Goal: Transaction & Acquisition: Download file/media

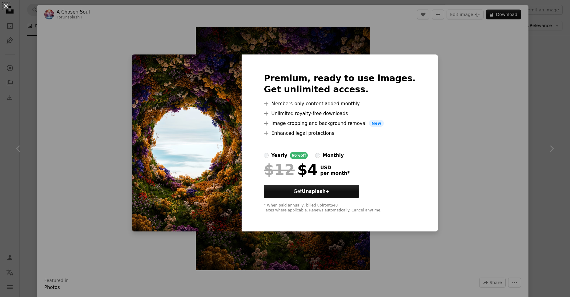
scroll to position [2447, 0]
click at [432, 61] on div "An X shape Premium, ready to use images. Get unlimited access. A plus sign Memb…" at bounding box center [285, 148] width 570 height 297
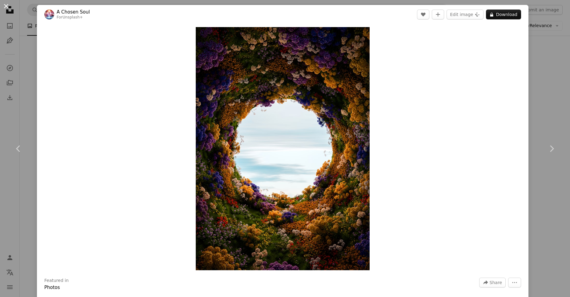
click at [5, 6] on button "An X shape" at bounding box center [5, 5] width 7 height 7
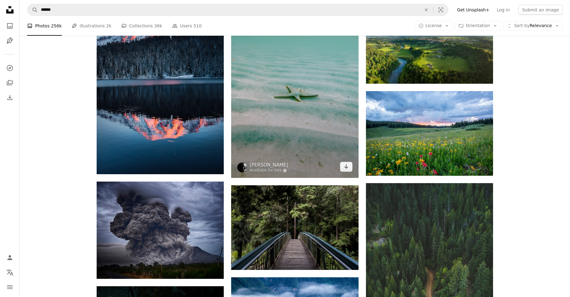
scroll to position [2803, 0]
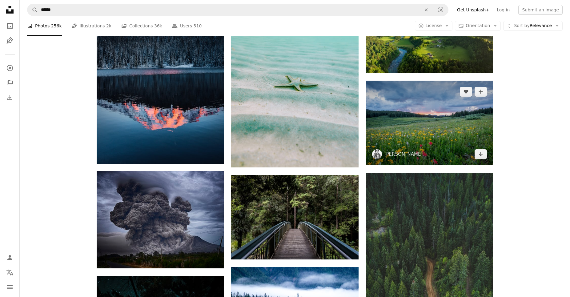
click at [406, 139] on img at bounding box center [429, 123] width 127 height 85
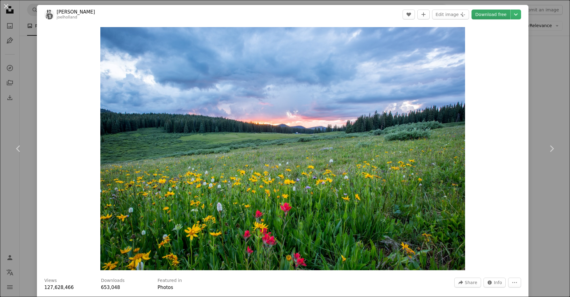
click at [497, 16] on link "Download free" at bounding box center [490, 15] width 39 height 10
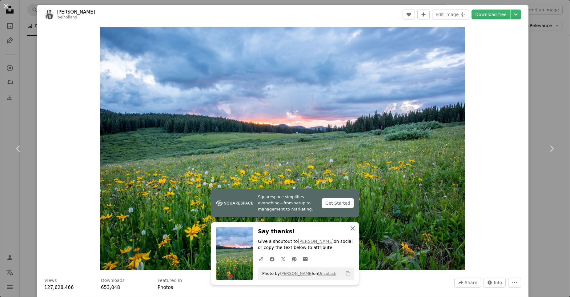
click at [354, 230] on icon "button" at bounding box center [352, 228] width 4 height 4
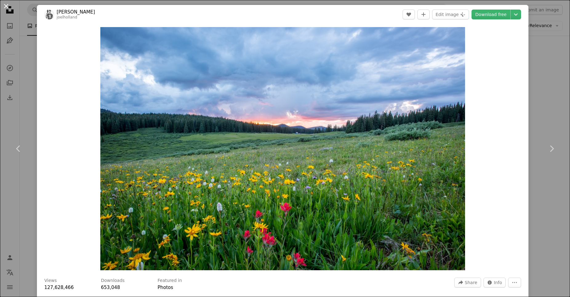
click at [10, 6] on button "An X shape" at bounding box center [5, 5] width 7 height 7
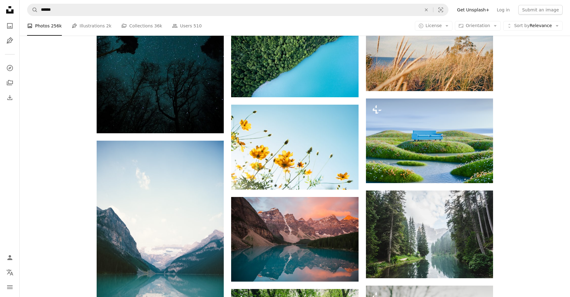
scroll to position [3138, 0]
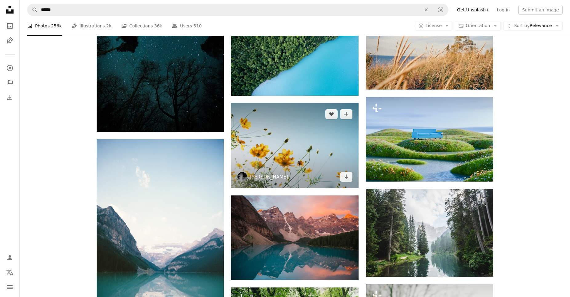
click at [274, 179] on link "[PERSON_NAME]" at bounding box center [268, 177] width 38 height 6
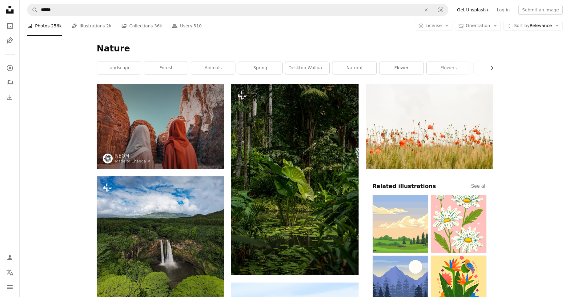
scroll to position [3137, 0]
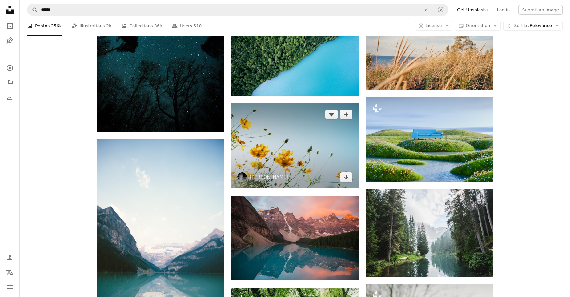
click at [295, 136] on img at bounding box center [294, 145] width 127 height 85
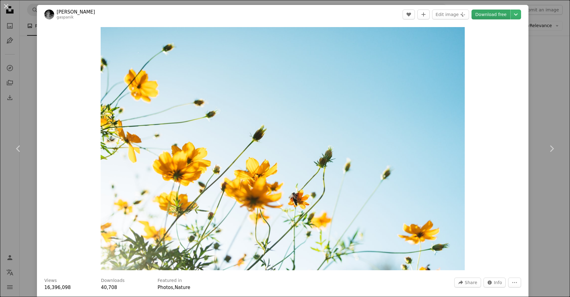
click at [488, 17] on link "Download free" at bounding box center [490, 15] width 39 height 10
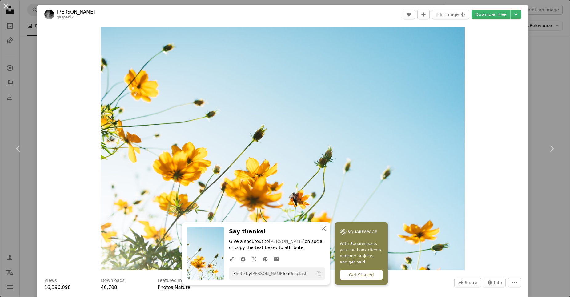
click at [325, 229] on icon "An X shape" at bounding box center [323, 228] width 7 height 7
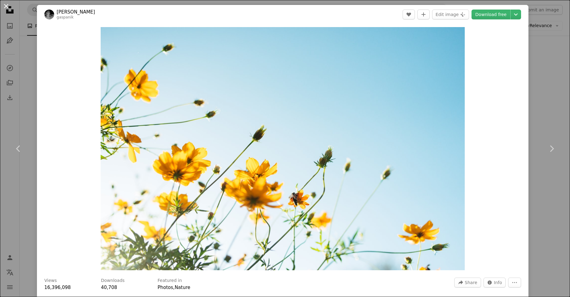
click at [8, 6] on button "An X shape" at bounding box center [5, 5] width 7 height 7
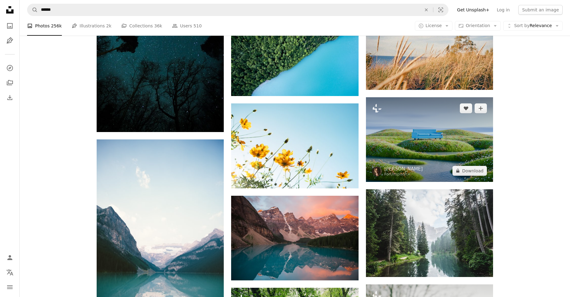
click at [438, 152] on img at bounding box center [429, 139] width 127 height 85
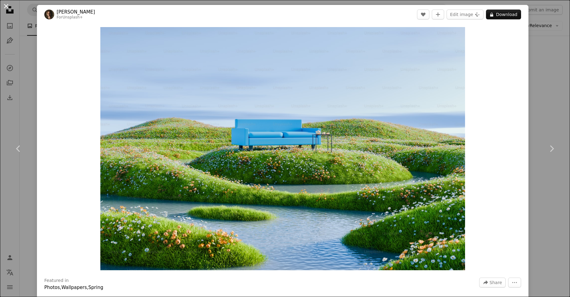
click at [7, 7] on button "An X shape" at bounding box center [5, 5] width 7 height 7
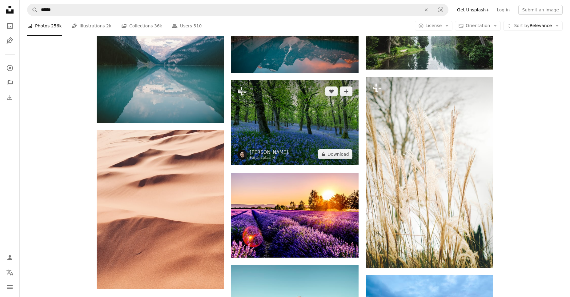
scroll to position [3357, 0]
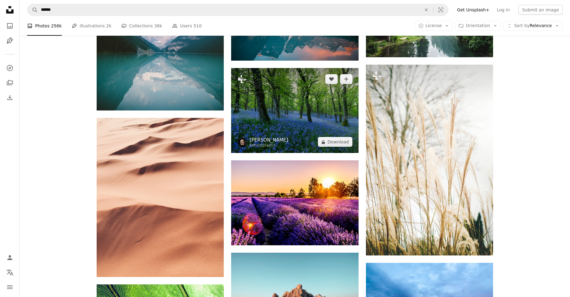
click at [257, 143] on link "[PERSON_NAME]" at bounding box center [268, 140] width 38 height 6
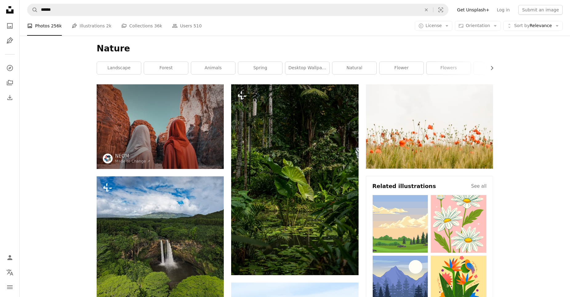
scroll to position [3357, 0]
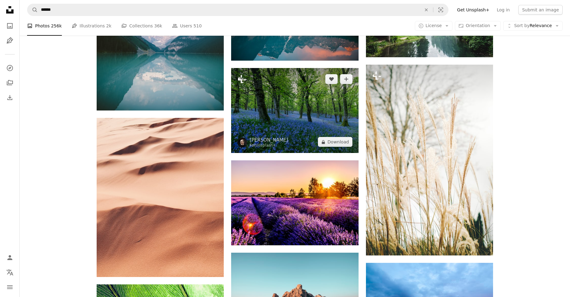
click at [290, 97] on img at bounding box center [294, 110] width 127 height 85
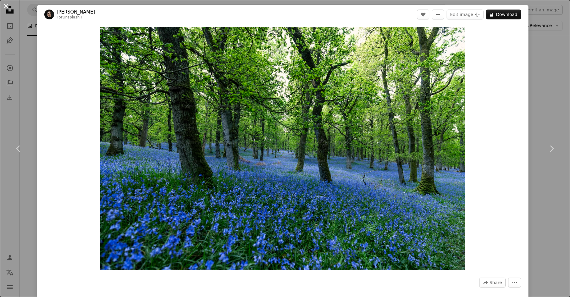
click at [7, 7] on button "An X shape" at bounding box center [5, 5] width 7 height 7
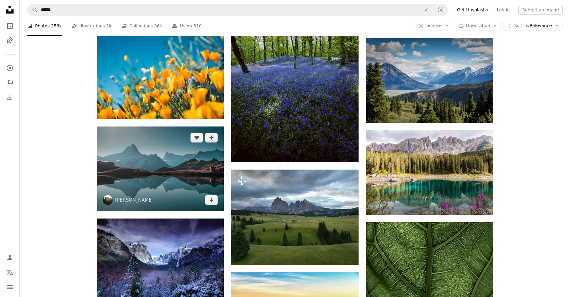
scroll to position [4528, 0]
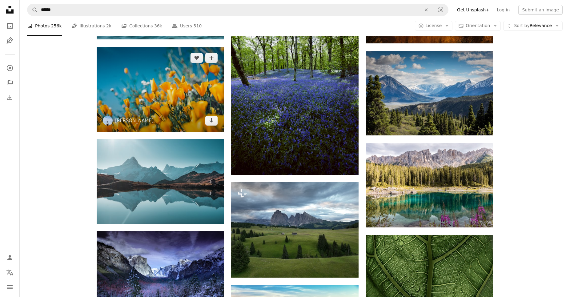
click at [189, 114] on img at bounding box center [160, 89] width 127 height 85
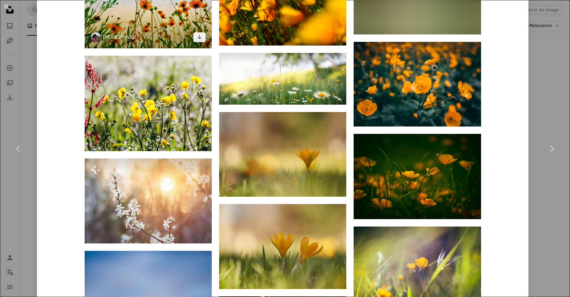
scroll to position [1218, 0]
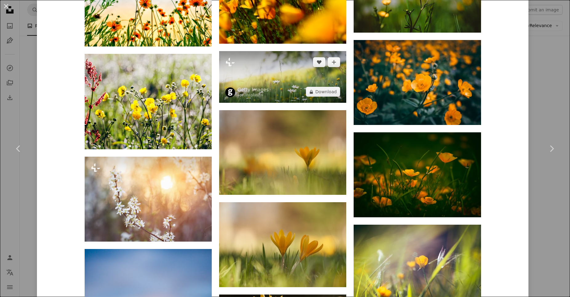
click at [289, 94] on img at bounding box center [282, 77] width 127 height 52
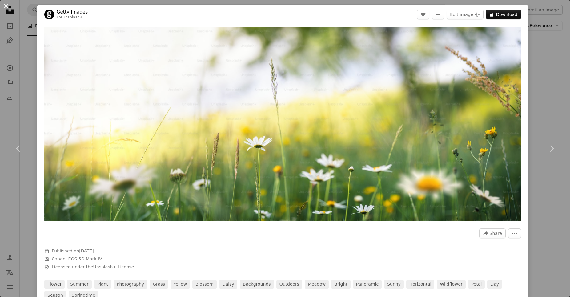
click at [7, 9] on button "An X shape" at bounding box center [5, 5] width 7 height 7
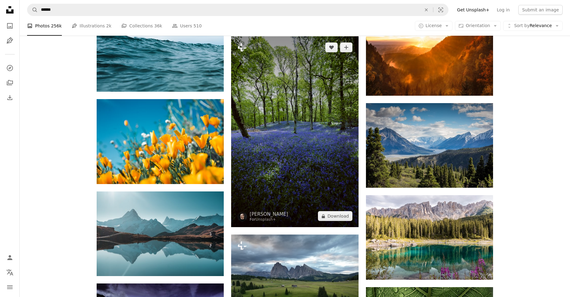
scroll to position [4434, 0]
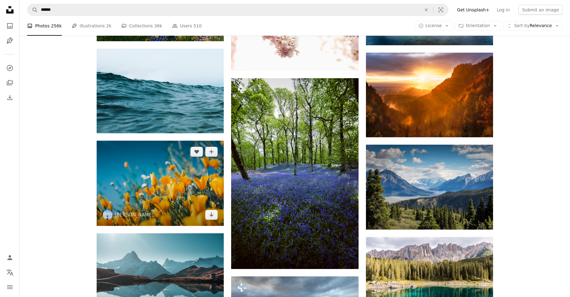
click at [153, 166] on img at bounding box center [160, 183] width 127 height 85
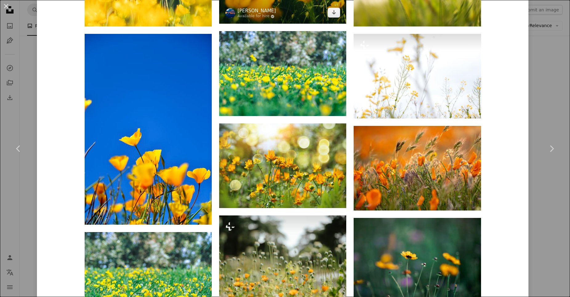
scroll to position [738, 0]
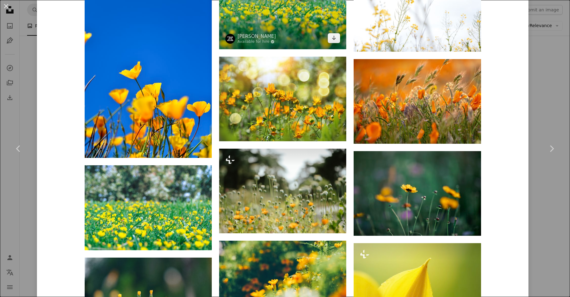
click at [295, 37] on img at bounding box center [282, 6] width 127 height 85
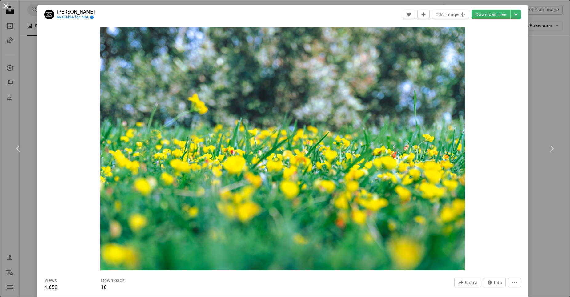
click at [8, 7] on button "An X shape" at bounding box center [5, 5] width 7 height 7
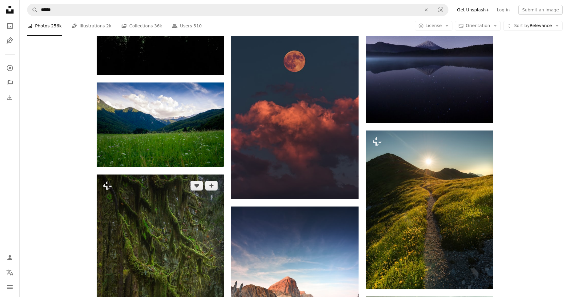
scroll to position [5794, 0]
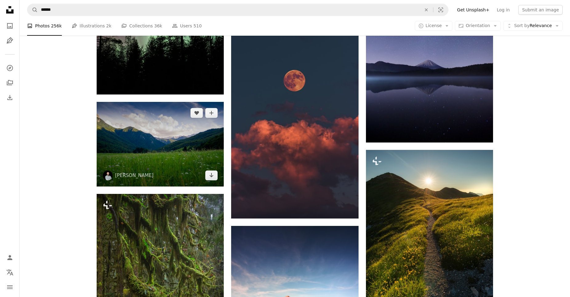
click at [144, 168] on img at bounding box center [160, 144] width 127 height 85
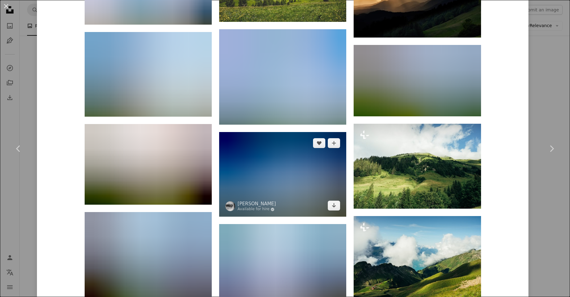
scroll to position [824, 0]
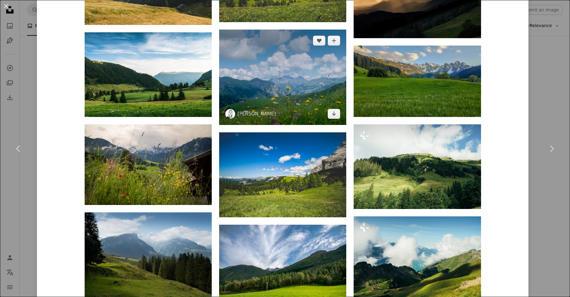
click at [278, 86] on img at bounding box center [282, 77] width 127 height 95
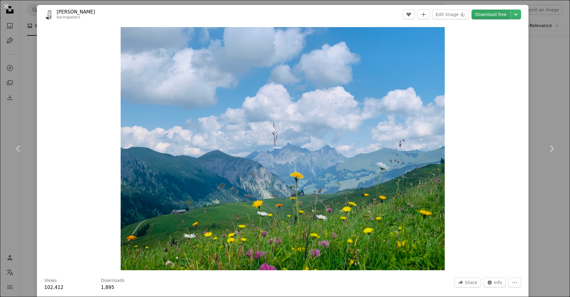
click at [485, 14] on link "Download free" at bounding box center [490, 15] width 39 height 10
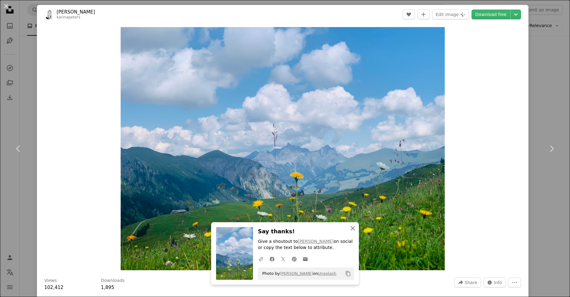
click at [351, 231] on icon "An X shape" at bounding box center [352, 228] width 7 height 7
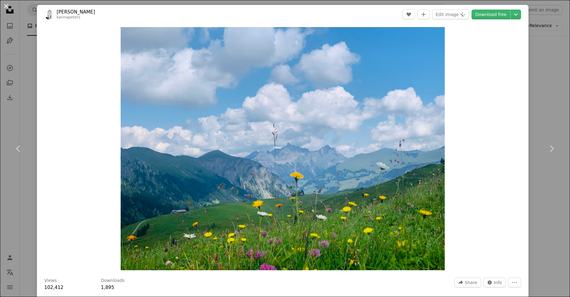
click at [8, 5] on button "An X shape" at bounding box center [5, 5] width 7 height 7
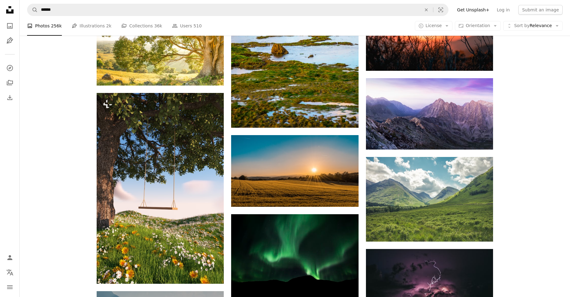
scroll to position [8063, 0]
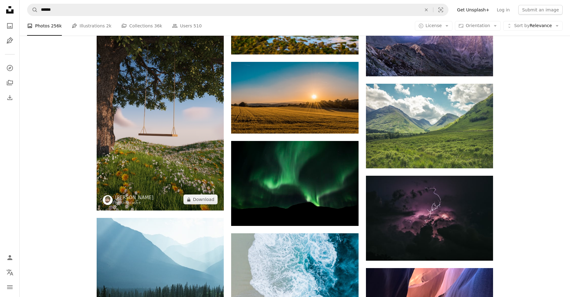
click at [186, 163] on img at bounding box center [160, 115] width 127 height 191
